Goal: Check status: Check status

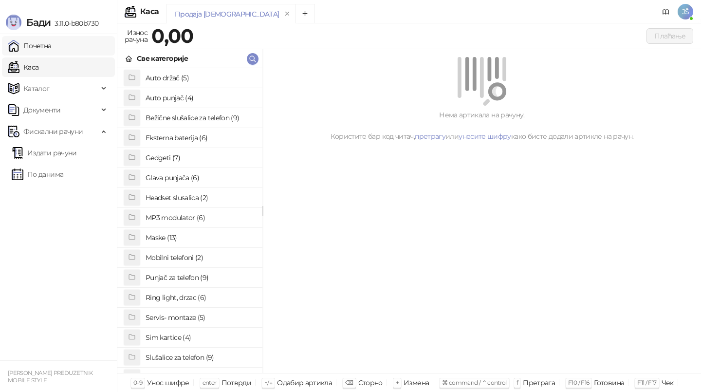
click at [52, 50] on link "Почетна" at bounding box center [30, 45] width 44 height 19
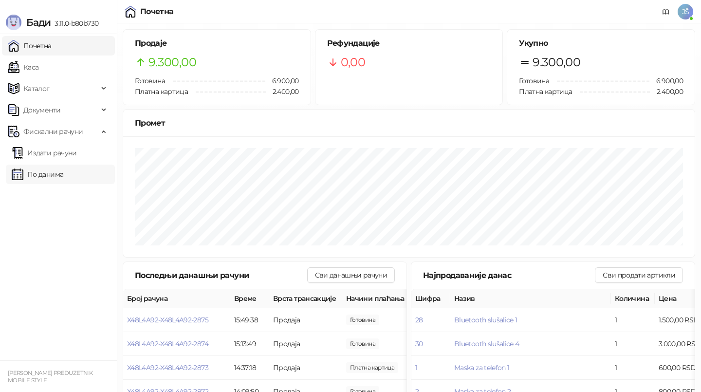
click at [51, 176] on link "По данима" at bounding box center [38, 174] width 52 height 19
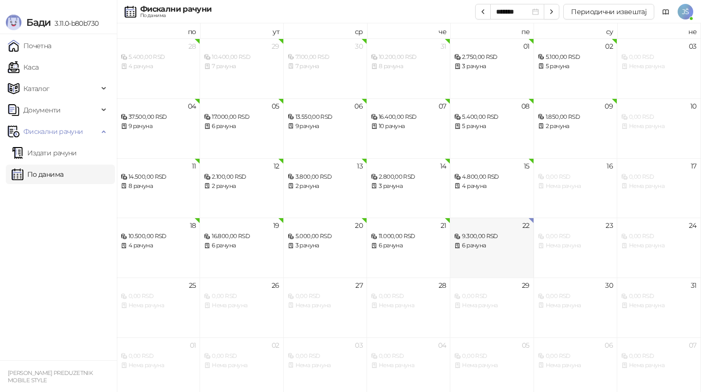
click at [482, 246] on div "6 рачуна" at bounding box center [491, 245] width 75 height 9
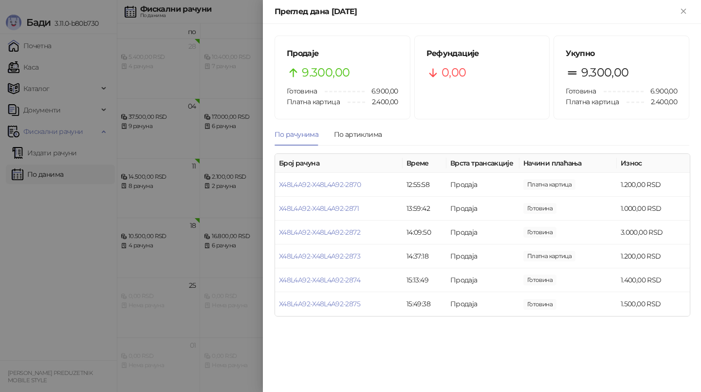
click at [11, 10] on div at bounding box center [350, 196] width 701 height 392
